Goal: Transaction & Acquisition: Register for event/course

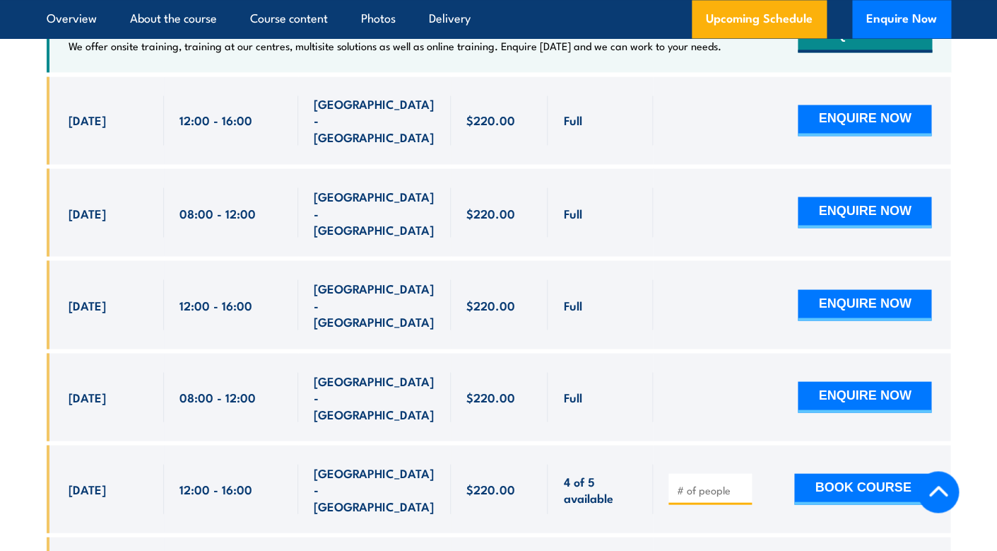
scroll to position [2798, 0]
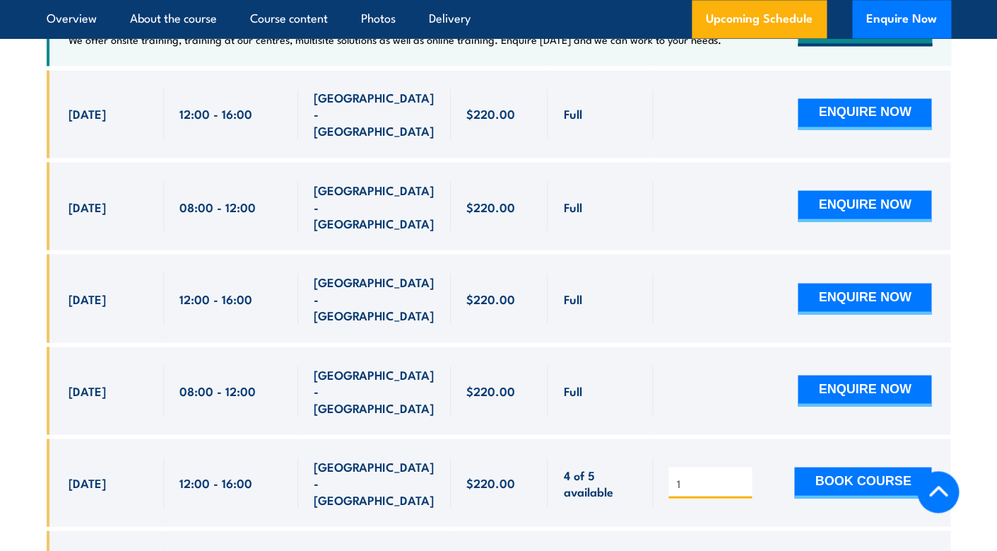
type input "1"
click at [742, 476] on input "1" at bounding box center [711, 483] width 71 height 14
click at [857, 467] on button "BOOK COURSE" at bounding box center [862, 482] width 137 height 31
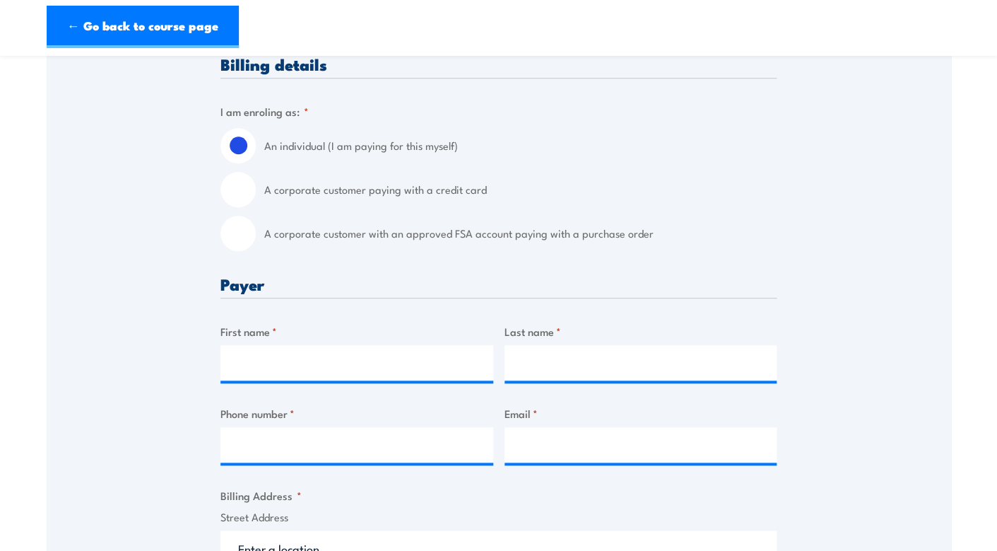
scroll to position [338, 0]
click at [245, 189] on input "A corporate customer paying with a credit card" at bounding box center [238, 188] width 35 height 35
radio input "true"
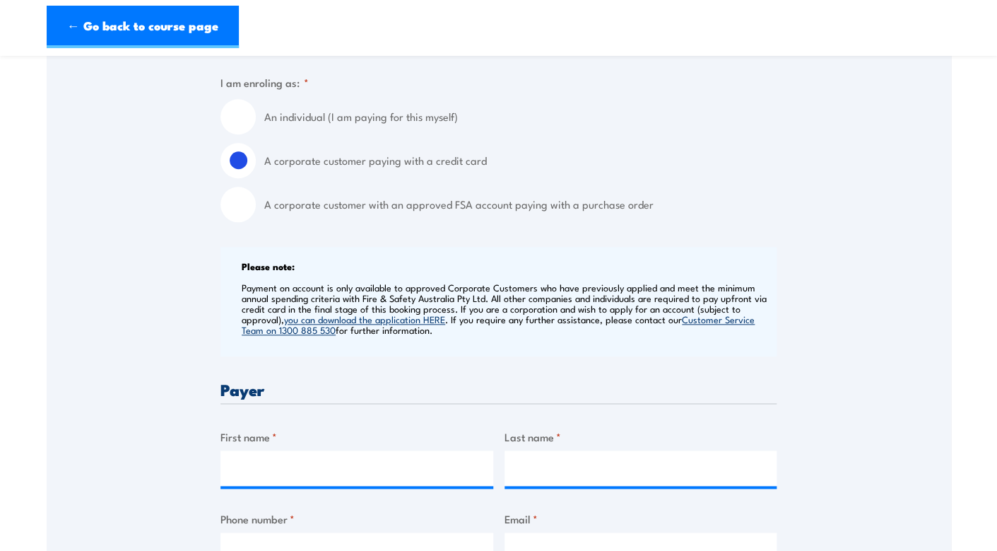
scroll to position [368, 0]
click at [250, 117] on input "An individual (I am paying for this myself)" at bounding box center [238, 115] width 35 height 35
radio input "true"
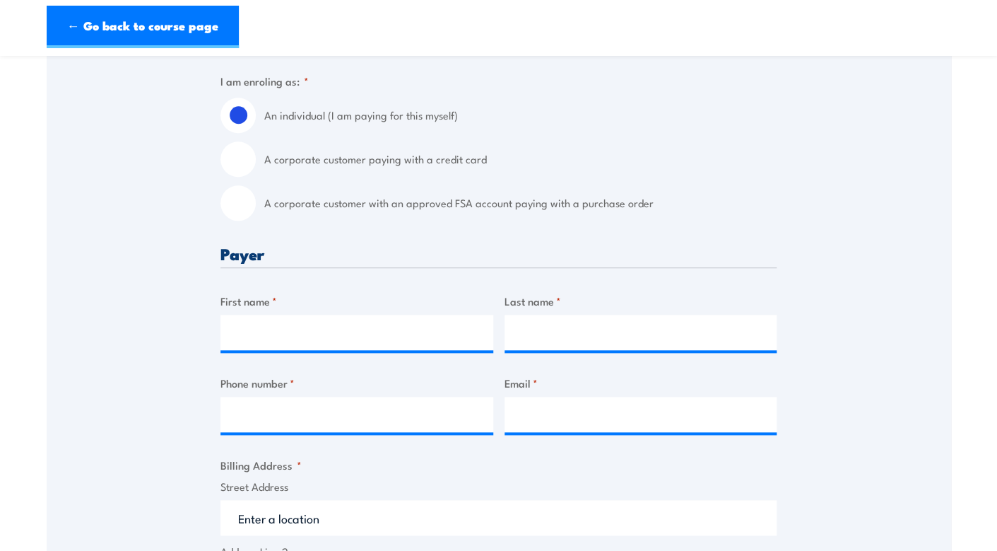
scroll to position [450, 0]
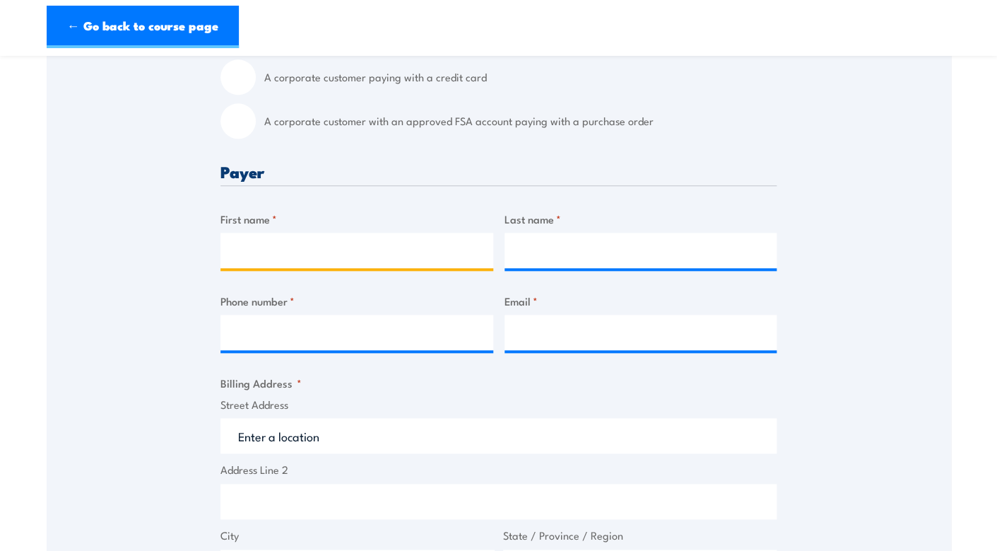
click at [320, 249] on input "First name *" at bounding box center [357, 250] width 273 height 35
type input "[PERSON_NAME]"
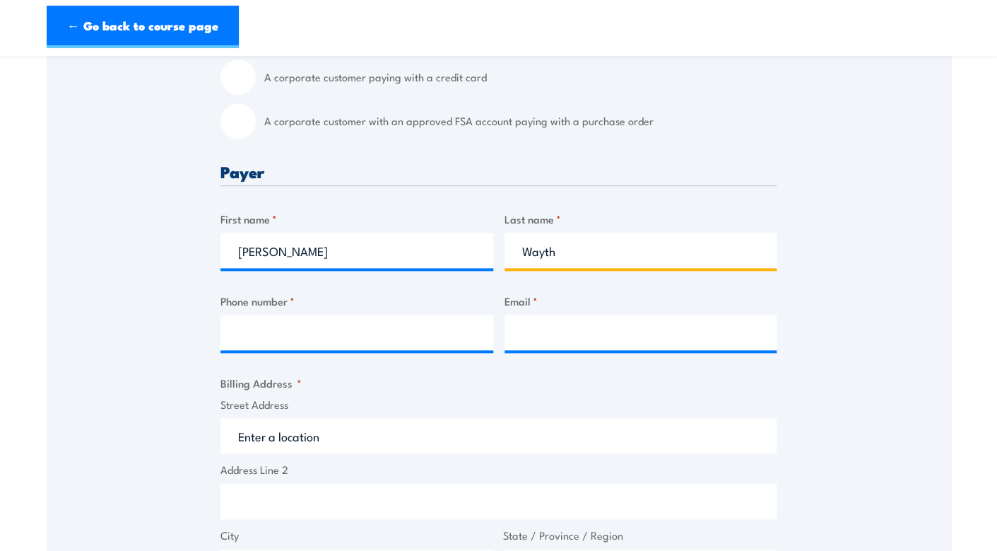
type input "Wayth"
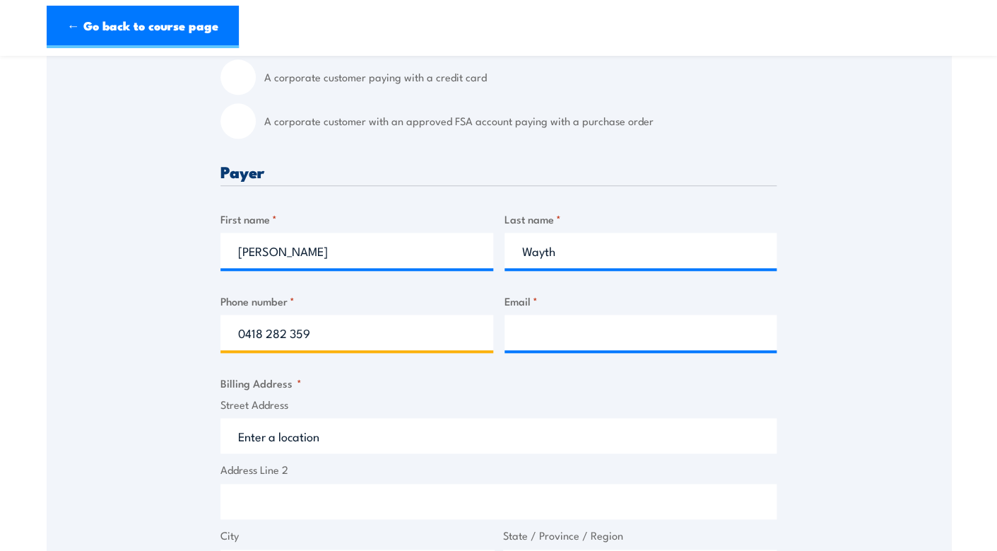
type input "0418 282 359"
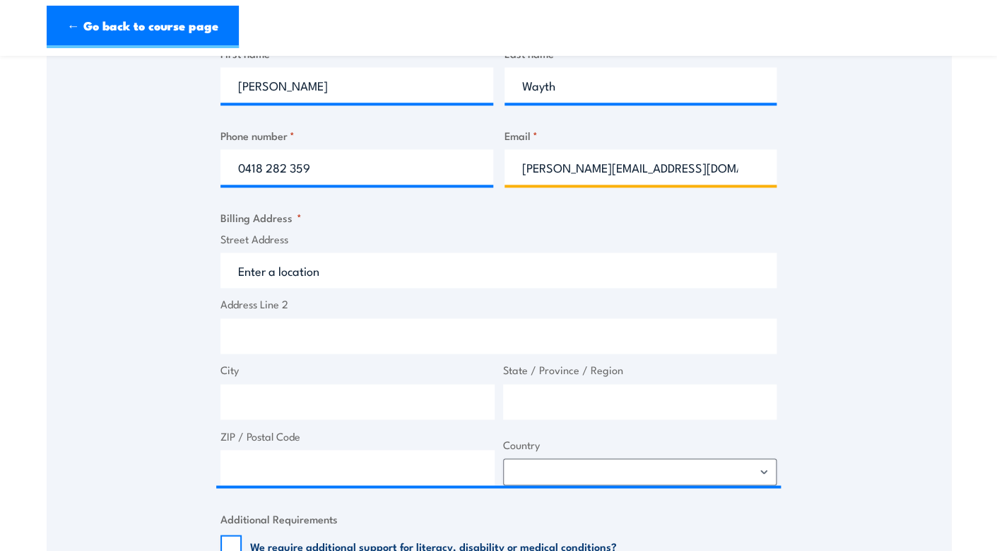
scroll to position [620, 0]
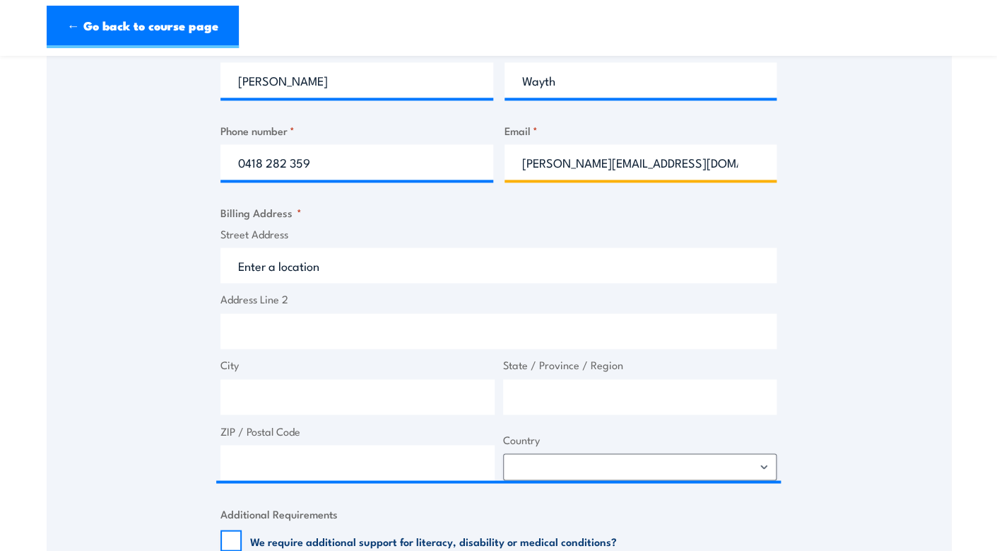
type input "[PERSON_NAME][EMAIL_ADDRESS][DOMAIN_NAME]"
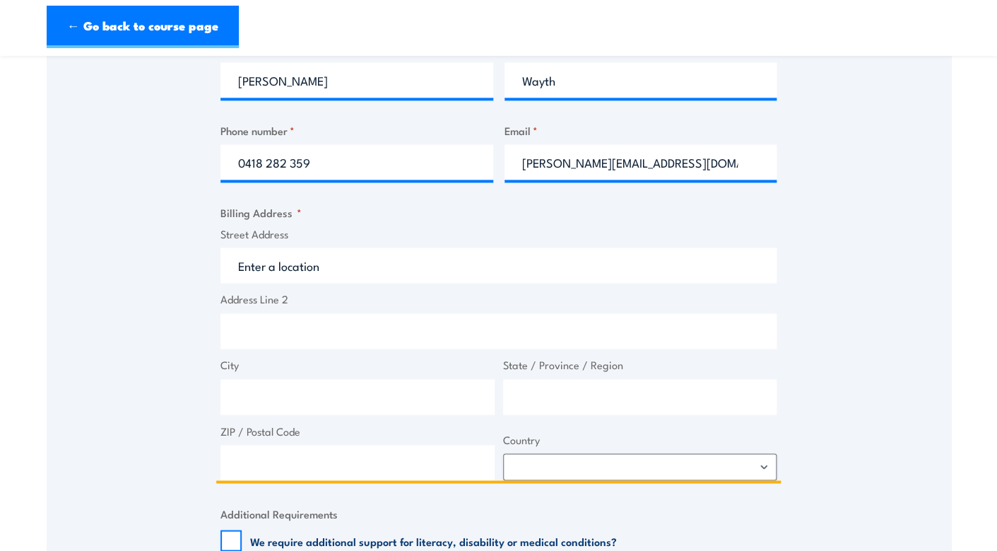
click at [283, 274] on input "Street Address" at bounding box center [499, 264] width 556 height 35
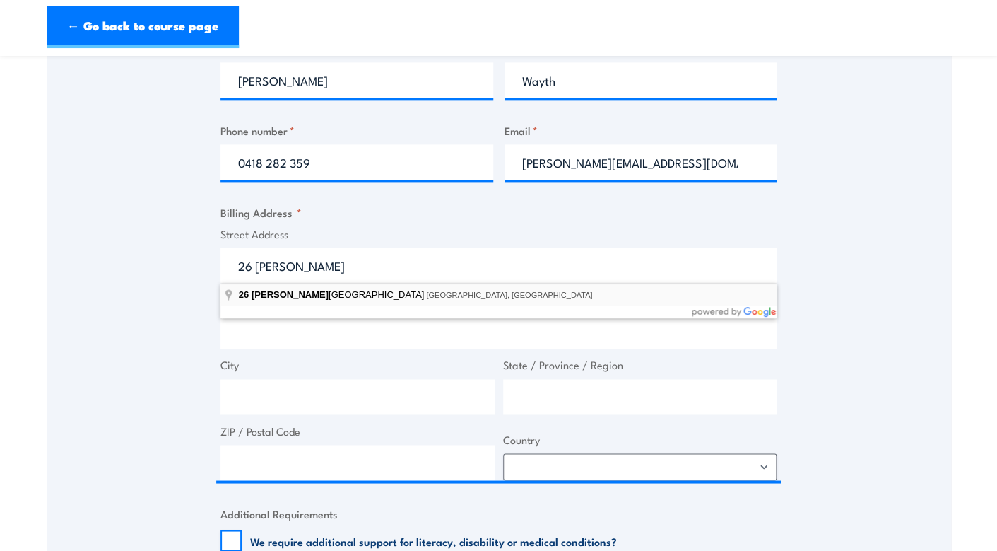
type input "[STREET_ADDRESS][PERSON_NAME]"
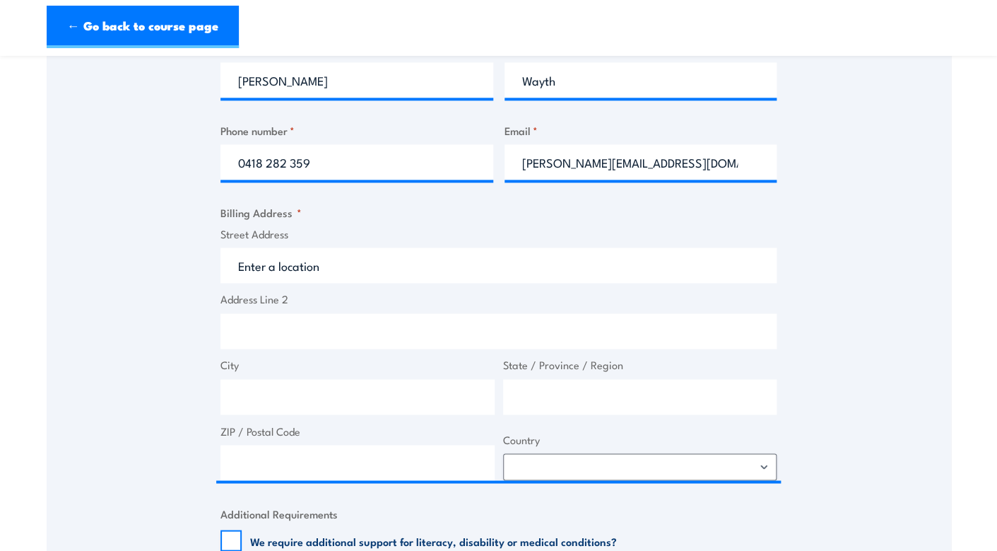
type input "[STREET_ADDRESS][PERSON_NAME]"
type input "[GEOGRAPHIC_DATA]"
type input "6151"
select select "[GEOGRAPHIC_DATA]"
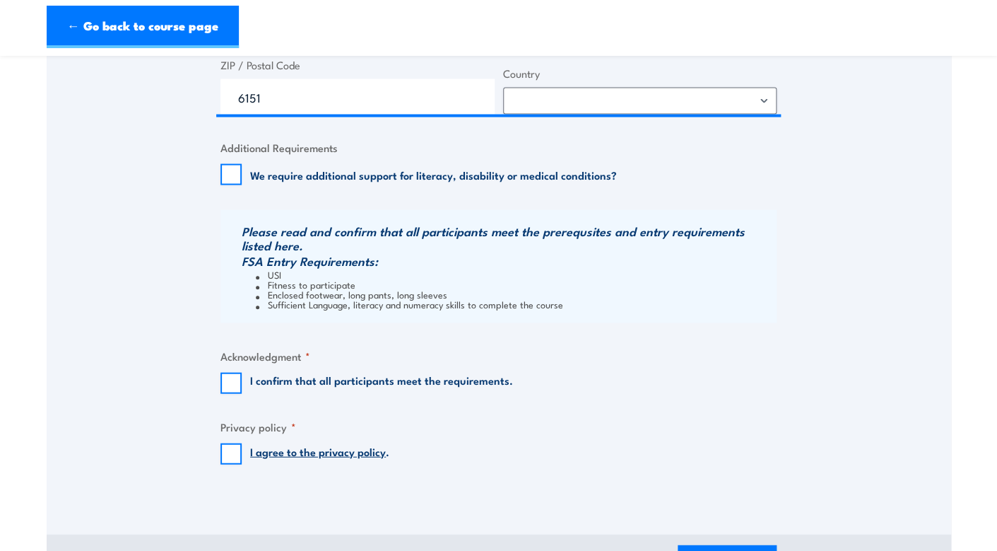
scroll to position [1007, 0]
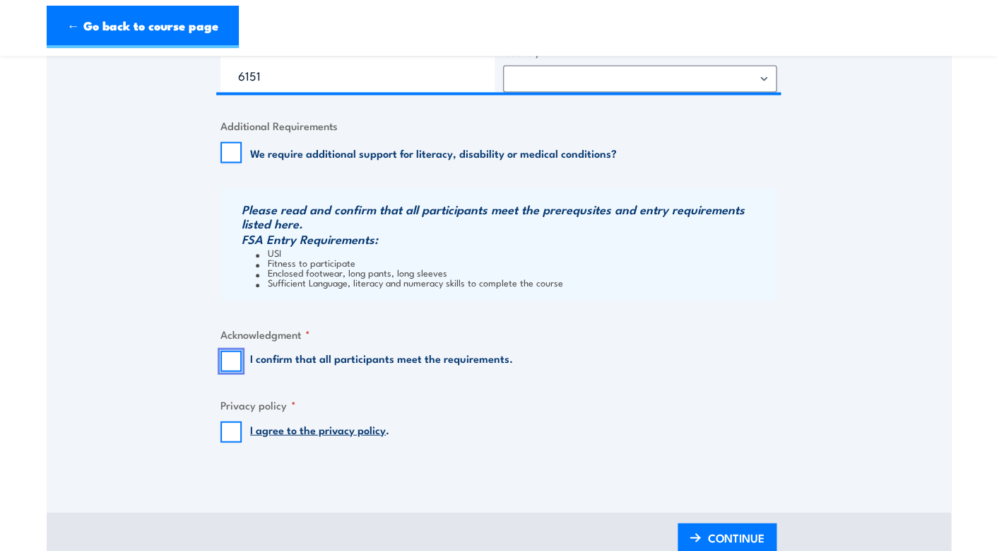
click at [230, 369] on input "I confirm that all participants meet the requirements." at bounding box center [231, 361] width 21 height 21
checkbox input "true"
click at [229, 430] on input "I agree to the privacy policy ." at bounding box center [231, 431] width 21 height 21
checkbox input "true"
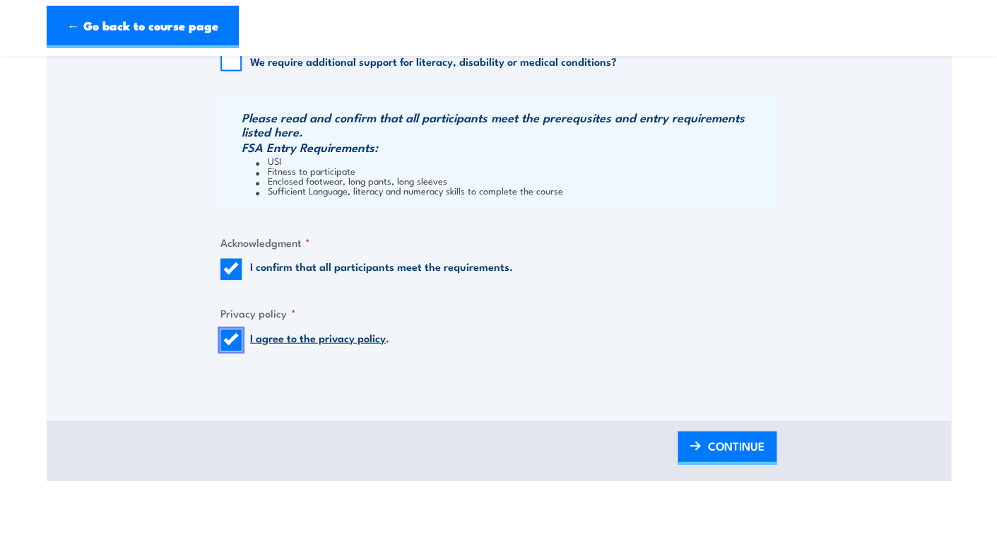
scroll to position [1105, 0]
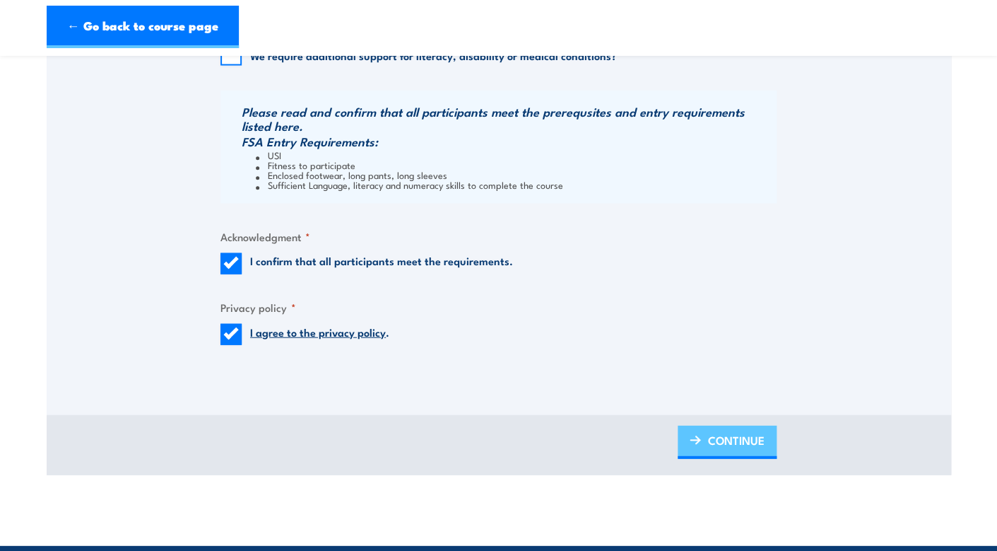
click at [703, 433] on link "CONTINUE" at bounding box center [727, 442] width 99 height 33
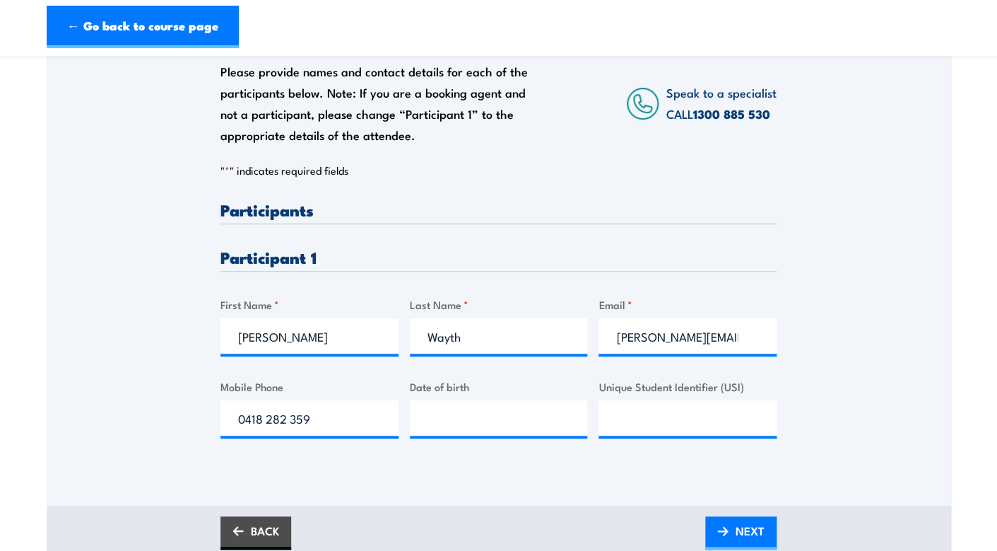
scroll to position [240, 0]
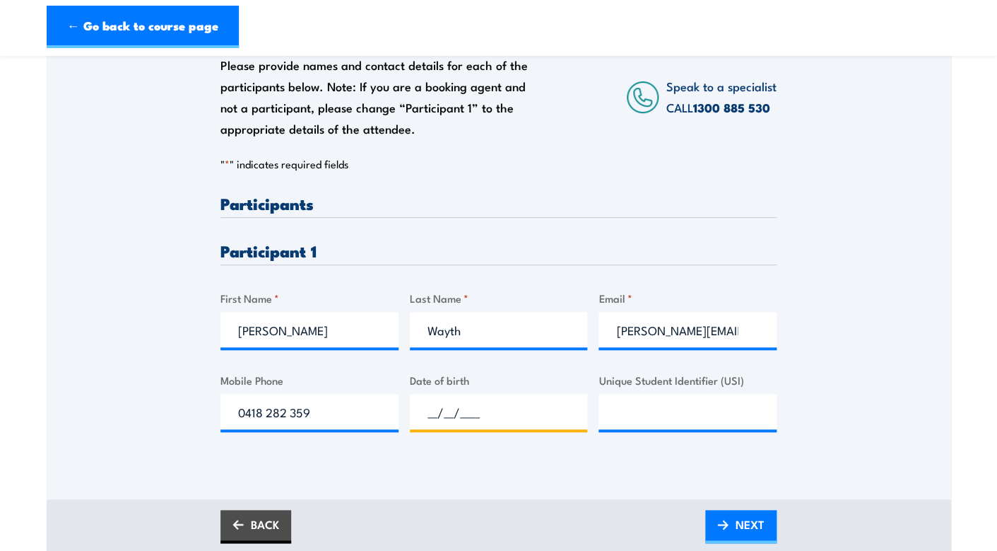
click at [534, 406] on input "__/__/____" at bounding box center [499, 411] width 178 height 35
type input "[DATE]"
paste input "Q3GWKA47XD"
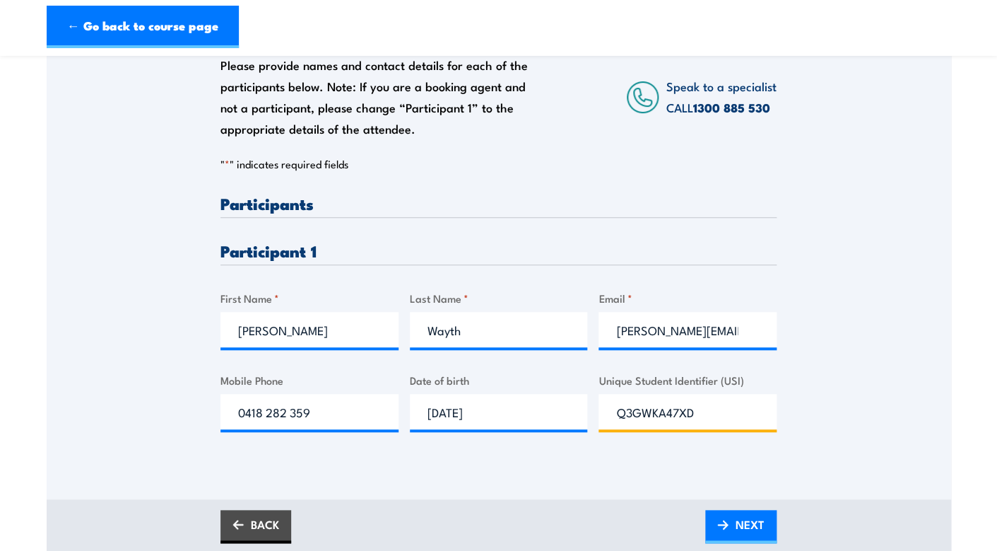
type input "Q3GWKA47XD"
click at [845, 427] on div "Please provide names and contact details for each of the participants below. No…" at bounding box center [499, 232] width 905 height 454
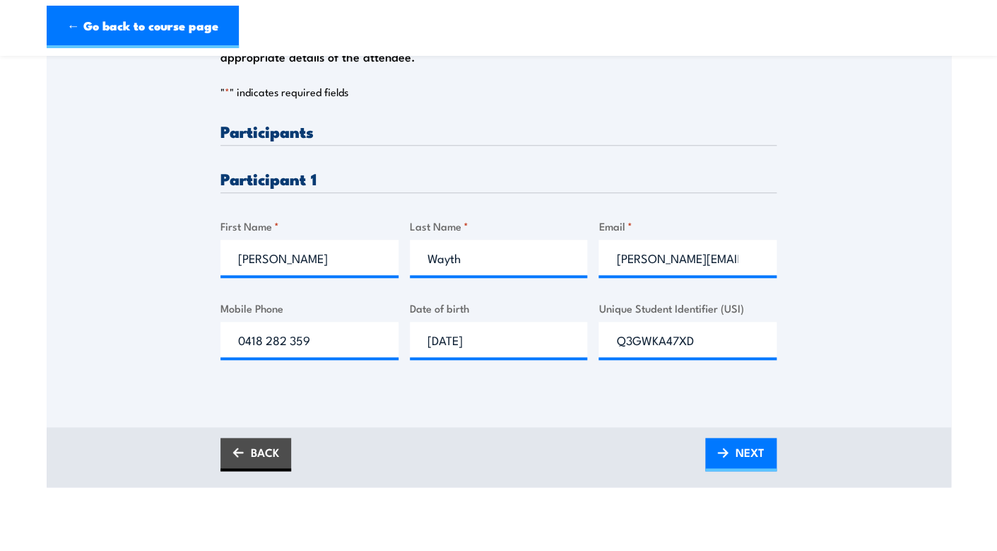
scroll to position [314, 0]
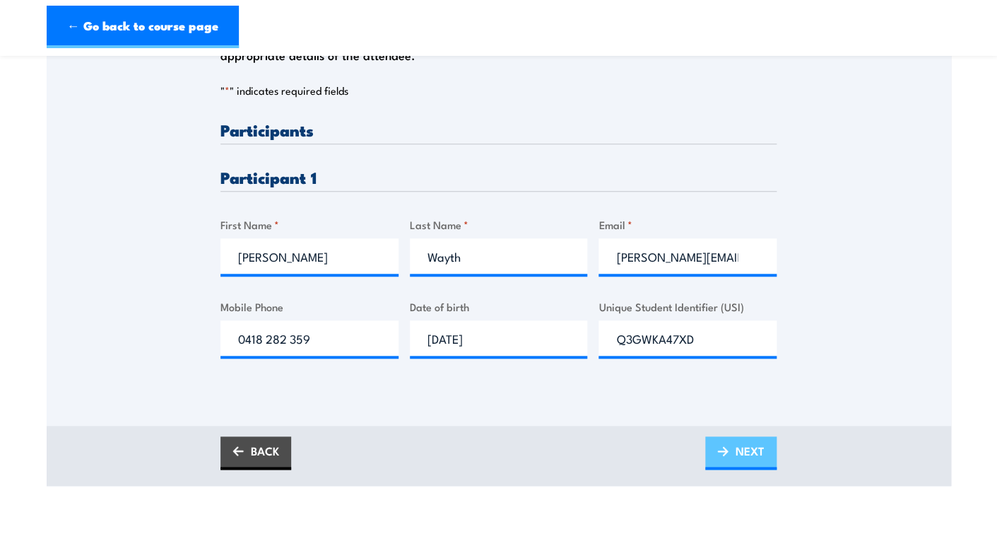
click at [741, 458] on span "NEXT" at bounding box center [750, 450] width 29 height 37
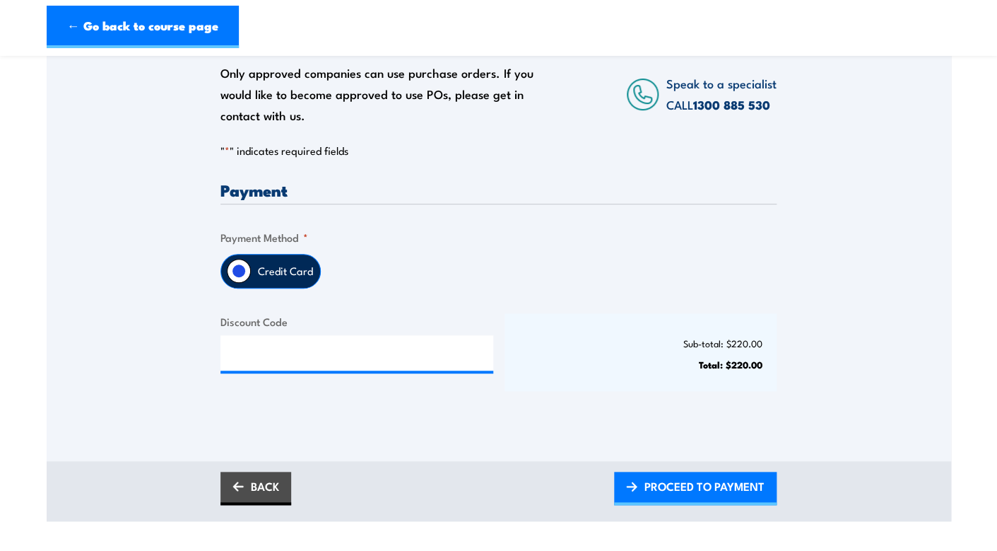
scroll to position [234, 0]
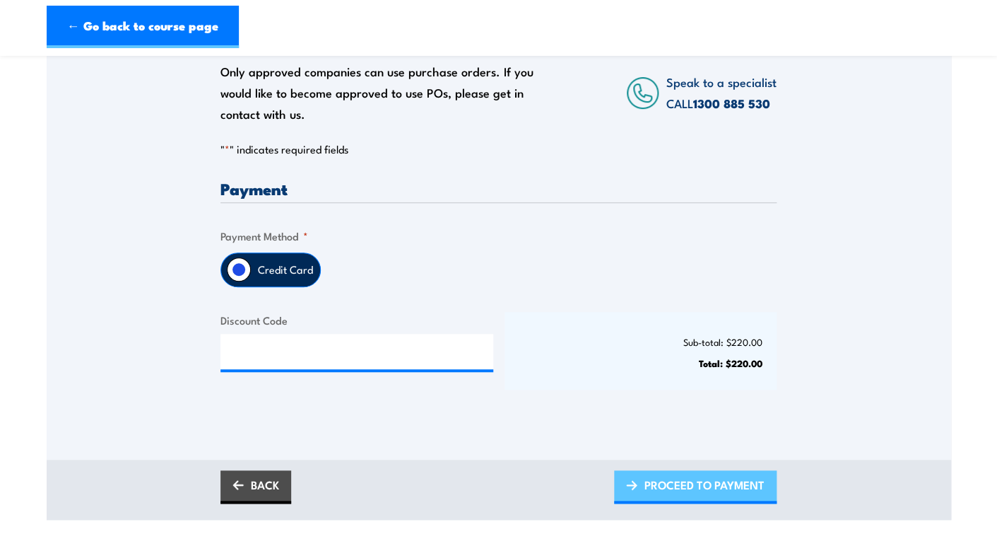
click at [655, 489] on span "PROCEED TO PAYMENT" at bounding box center [705, 484] width 120 height 37
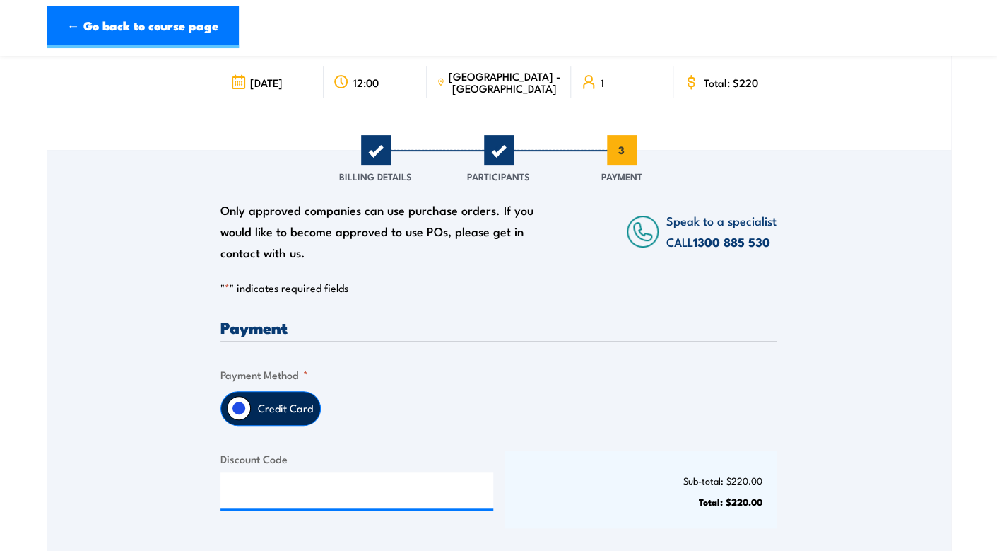
scroll to position [83, 0]
